Goal: Task Accomplishment & Management: Manage account settings

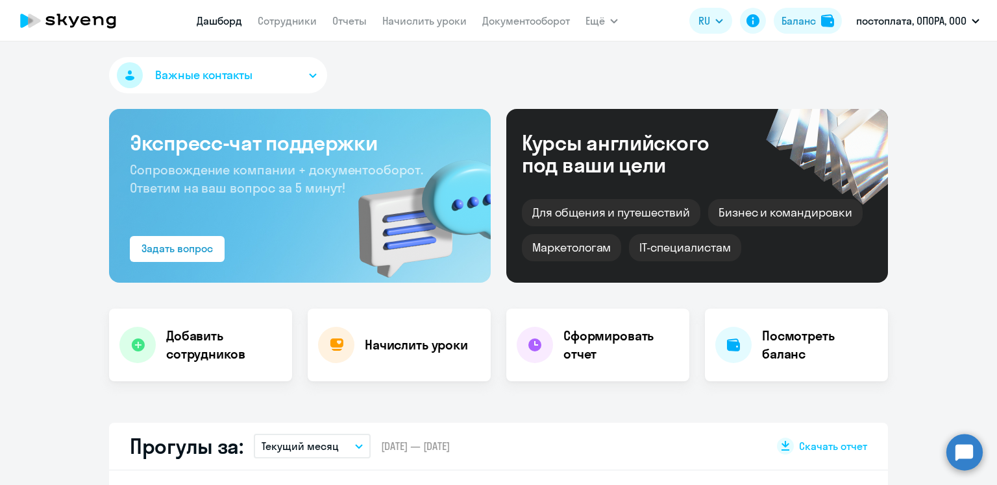
click at [282, 18] on link "Сотрудники" at bounding box center [287, 20] width 59 height 13
select select "30"
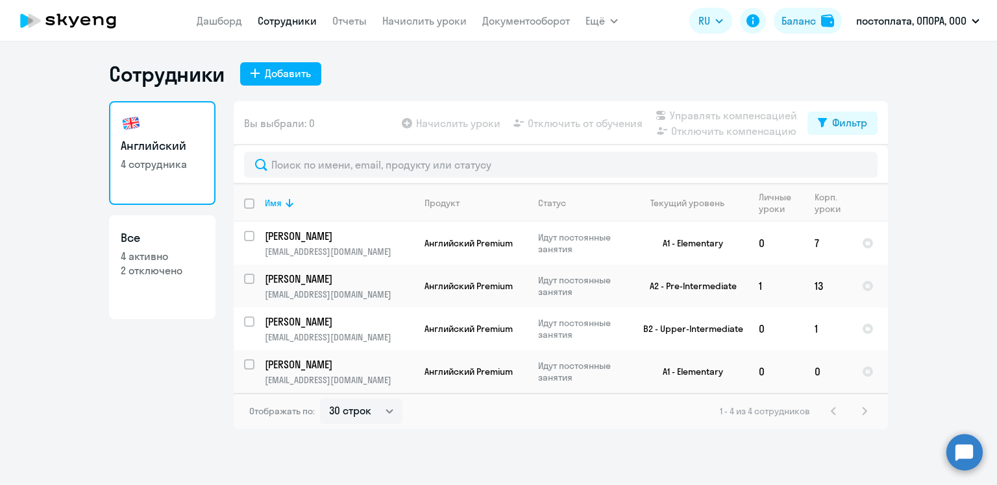
click at [252, 202] on input "deselect all" at bounding box center [257, 212] width 26 height 26
checkbox input "true"
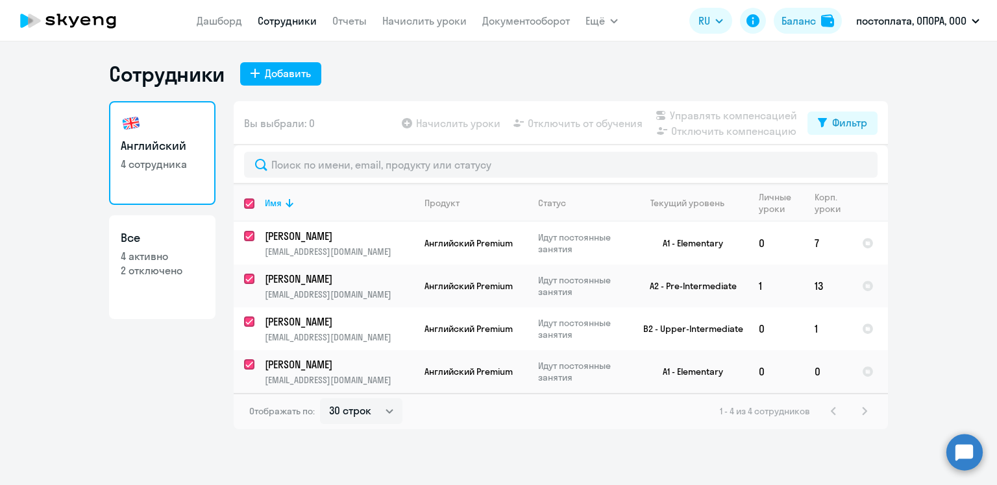
checkbox input "true"
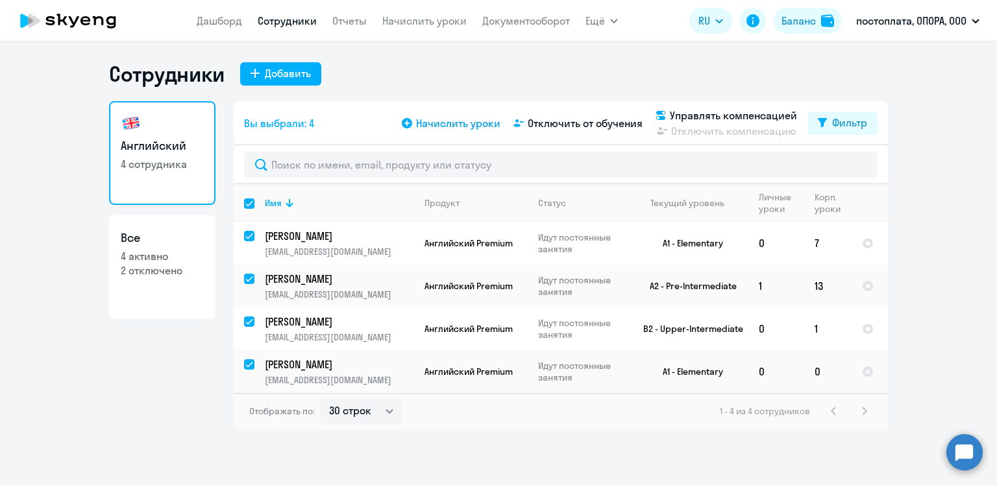
click at [455, 124] on span "Начислить уроки" at bounding box center [458, 123] width 84 height 16
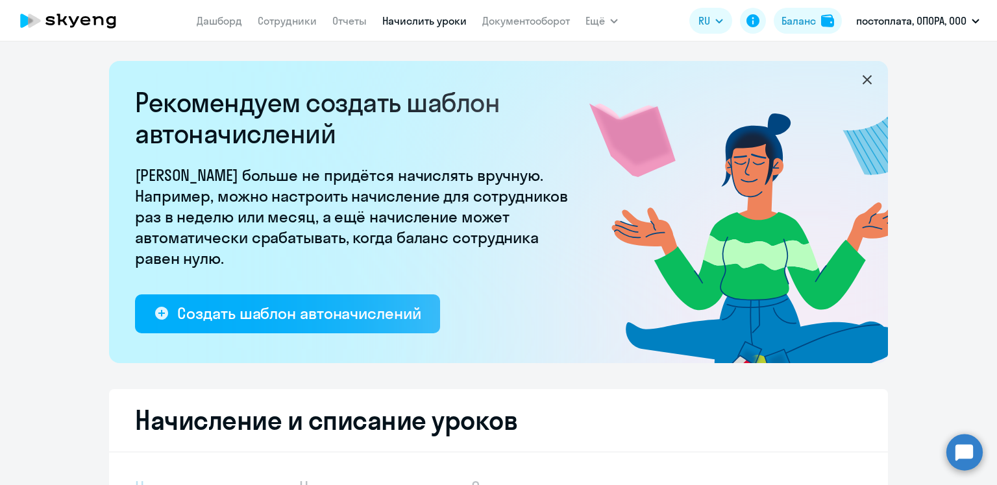
select select "10"
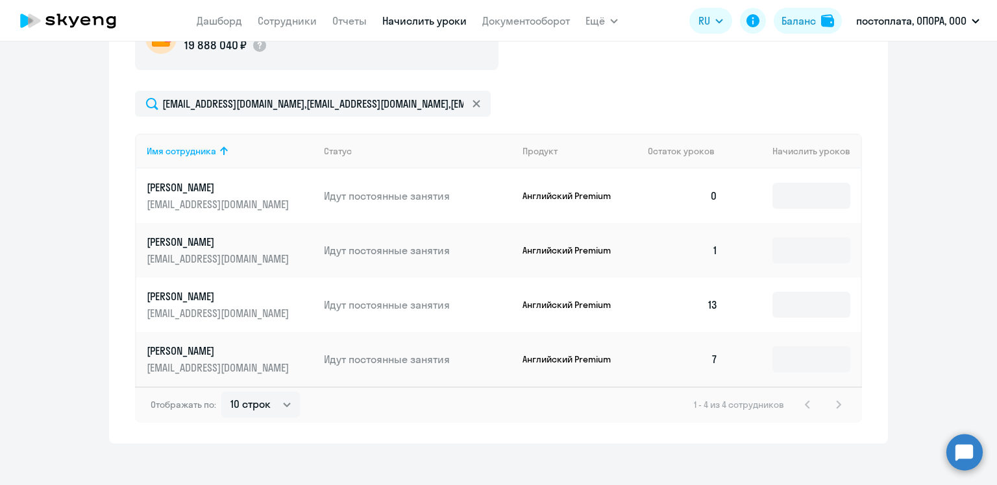
scroll to position [519, 0]
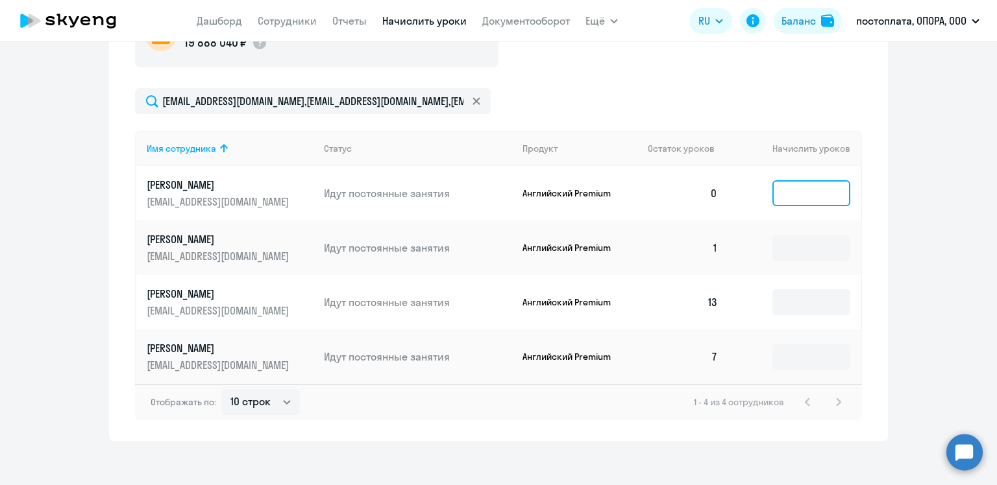
click at [792, 193] on input at bounding box center [811, 193] width 78 height 26
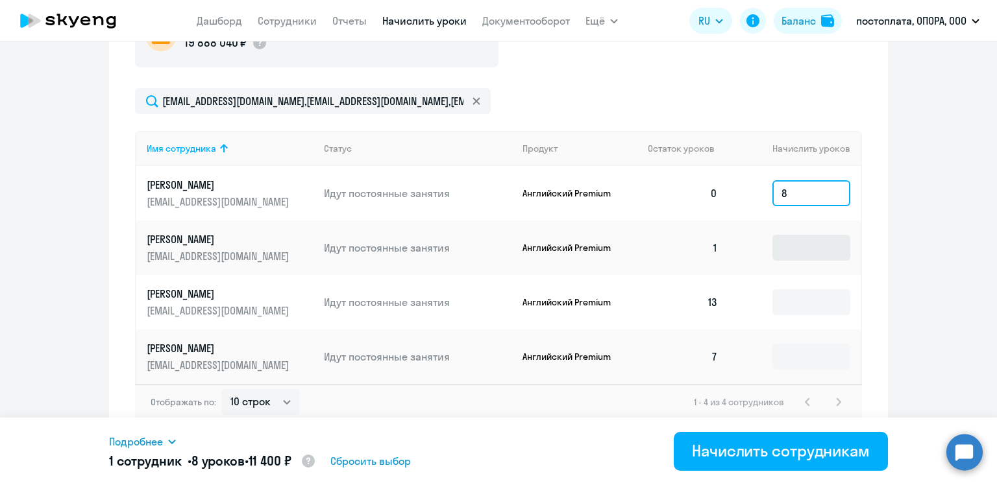
type input "8"
click at [818, 243] on input at bounding box center [811, 248] width 78 height 26
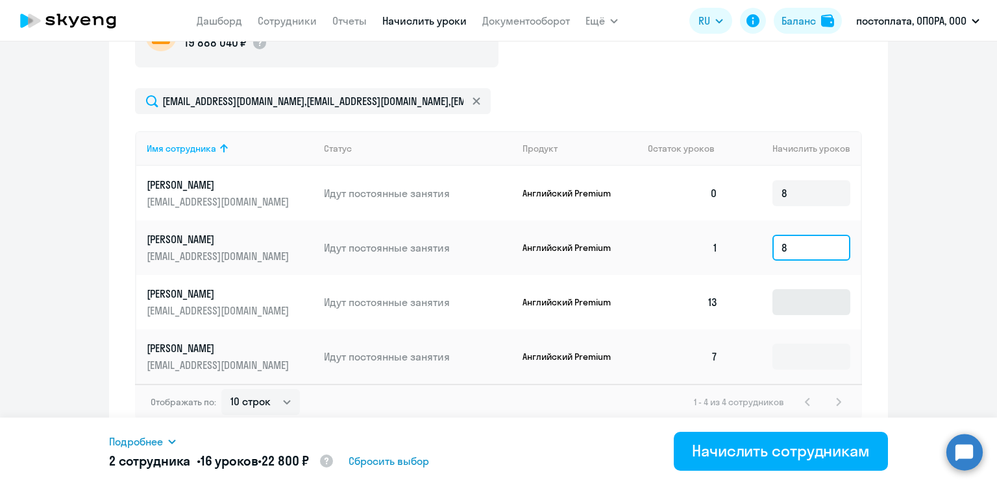
type input "8"
click at [784, 300] on input at bounding box center [811, 302] width 78 height 26
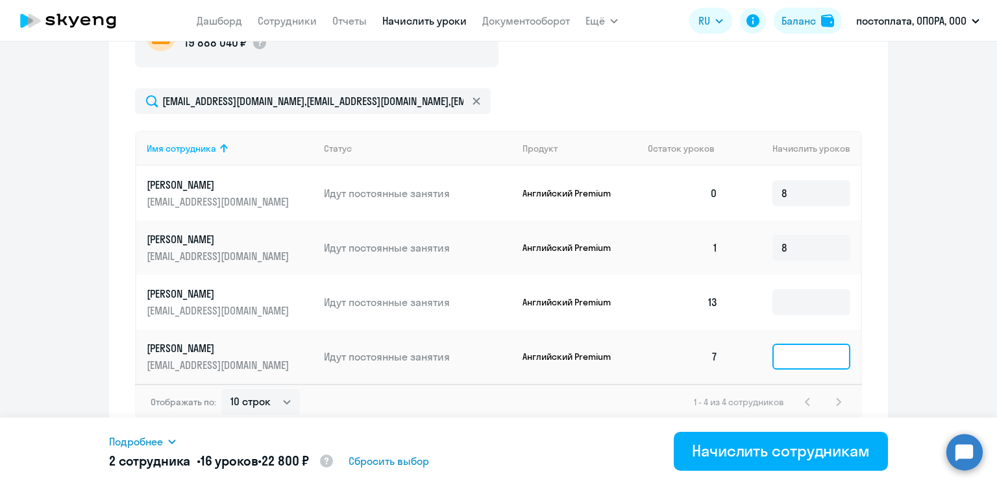
click at [806, 350] on input at bounding box center [811, 357] width 78 height 26
type input "8"
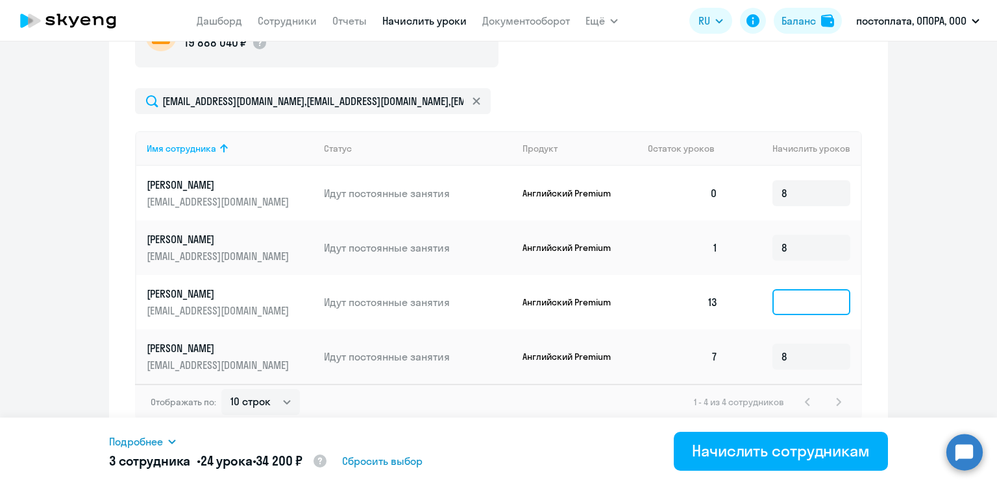
click at [784, 301] on input at bounding box center [811, 302] width 78 height 26
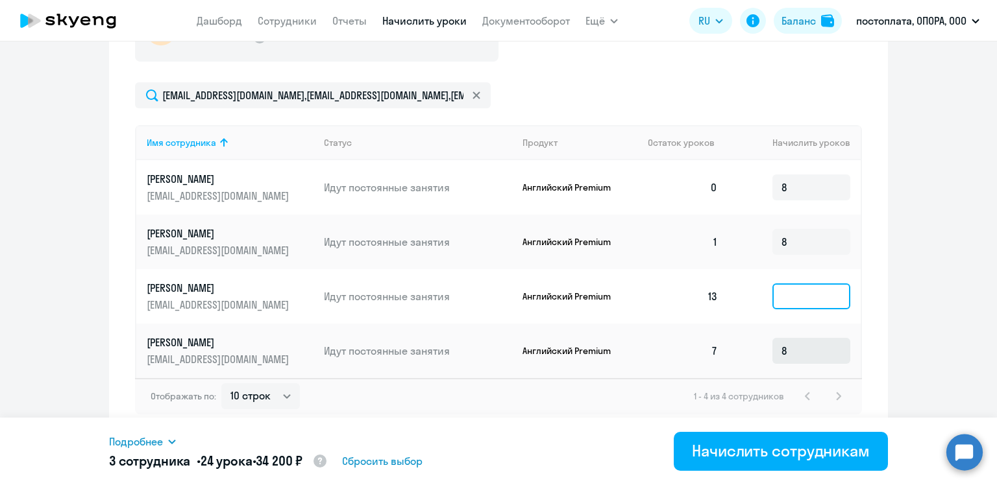
scroll to position [527, 0]
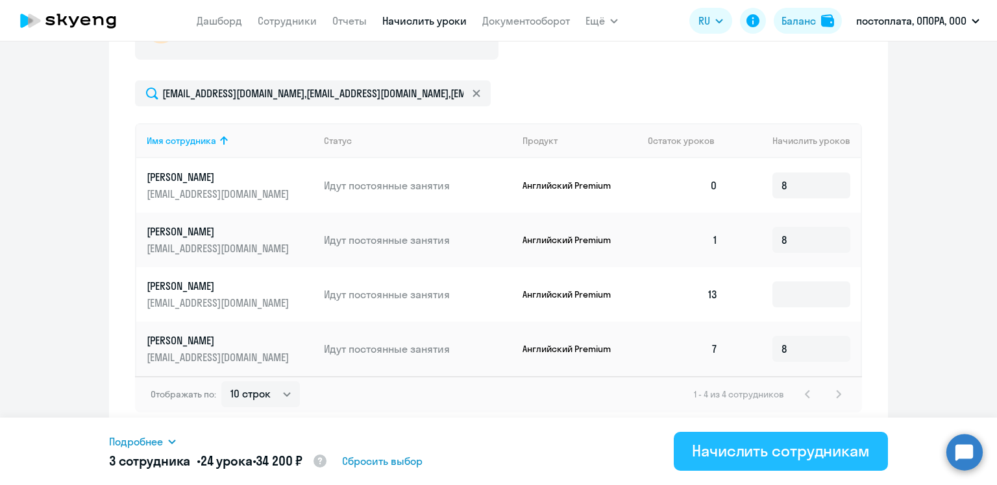
click at [768, 448] on div "Начислить сотрудникам" at bounding box center [781, 451] width 178 height 21
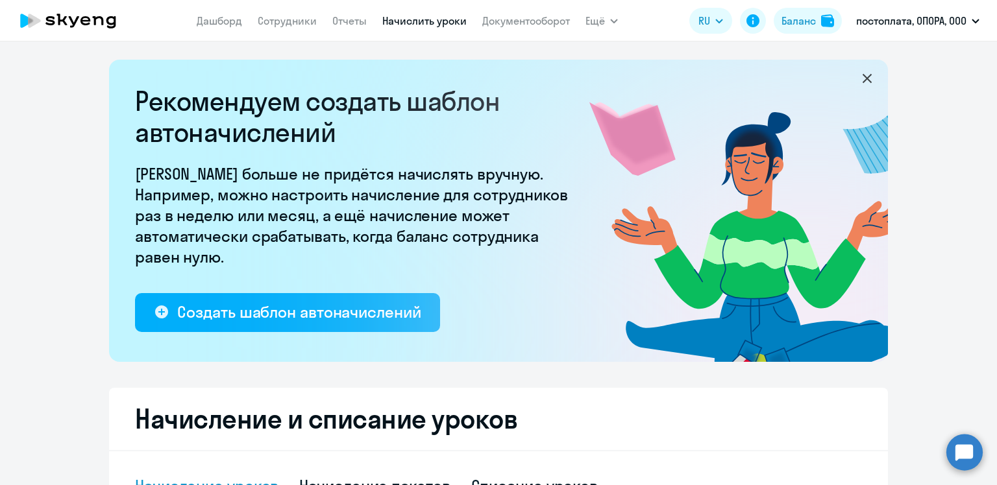
scroll to position [0, 0]
